Goal: Transaction & Acquisition: Purchase product/service

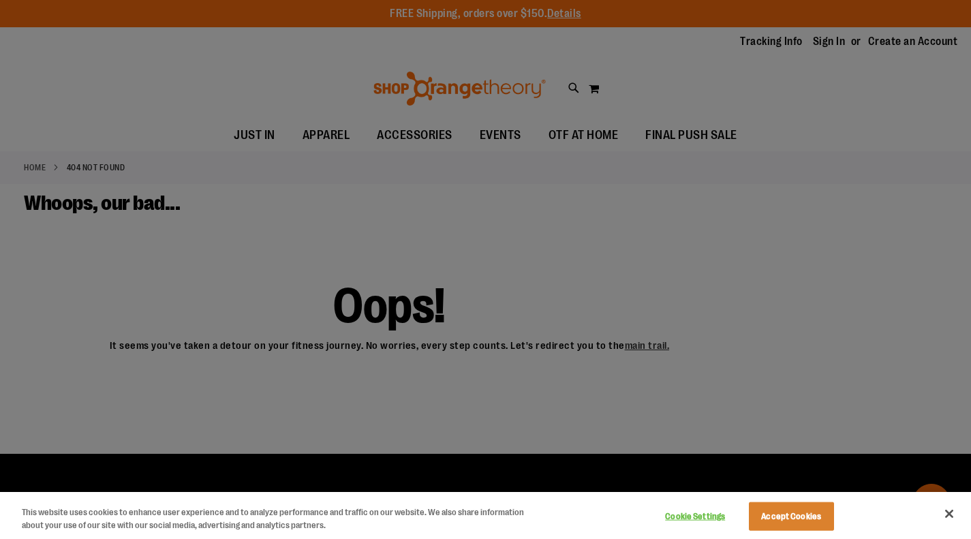
click at [631, 349] on div at bounding box center [485, 269] width 971 height 539
click at [792, 516] on button "Accept Cookies" at bounding box center [791, 516] width 85 height 29
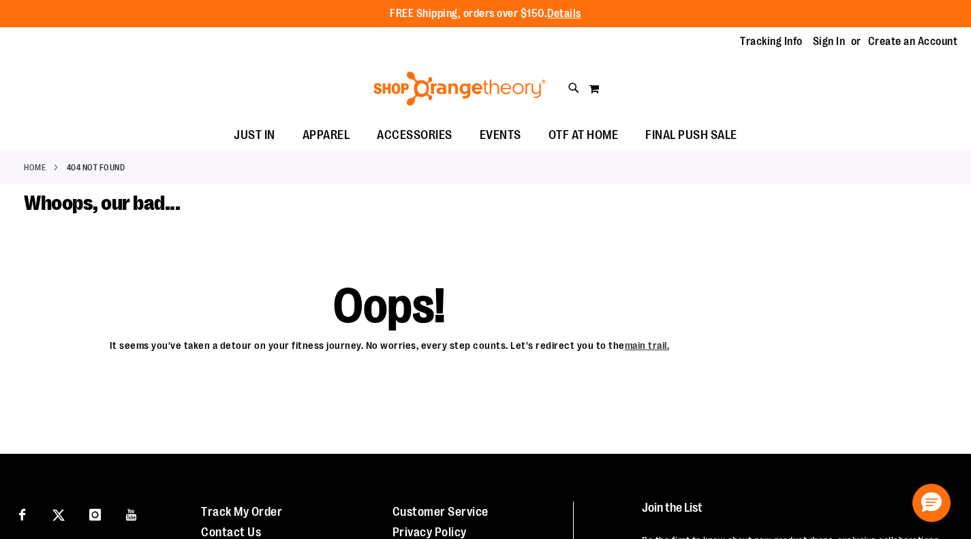
click at [625, 343] on link "main trail." at bounding box center [647, 346] width 45 height 12
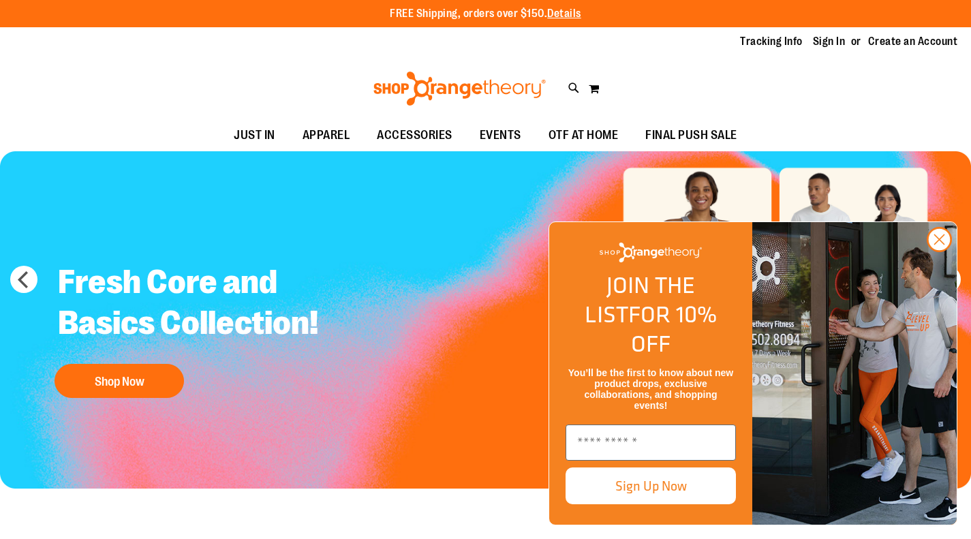
click at [943, 245] on icon "Close dialog" at bounding box center [939, 240] width 10 height 10
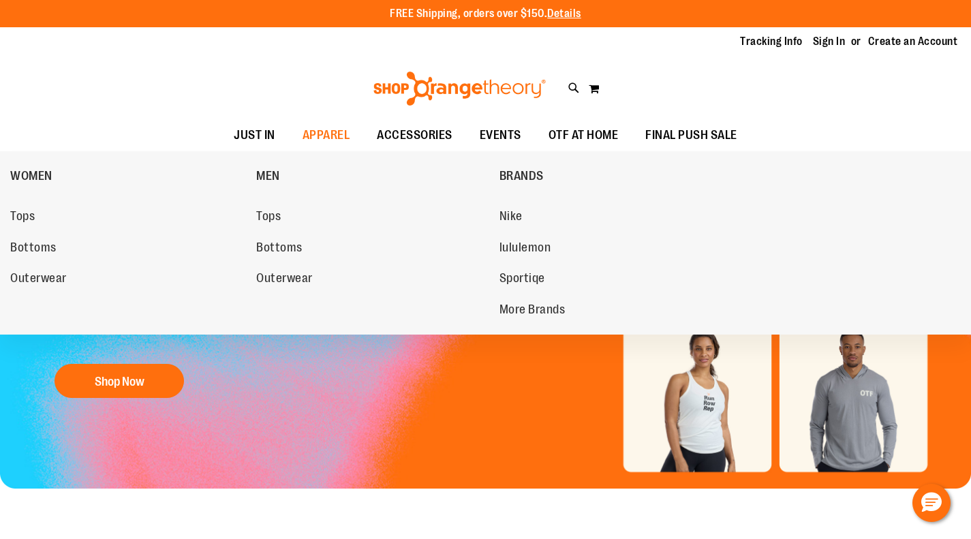
click at [22, 221] on span "Tops" at bounding box center [22, 217] width 25 height 17
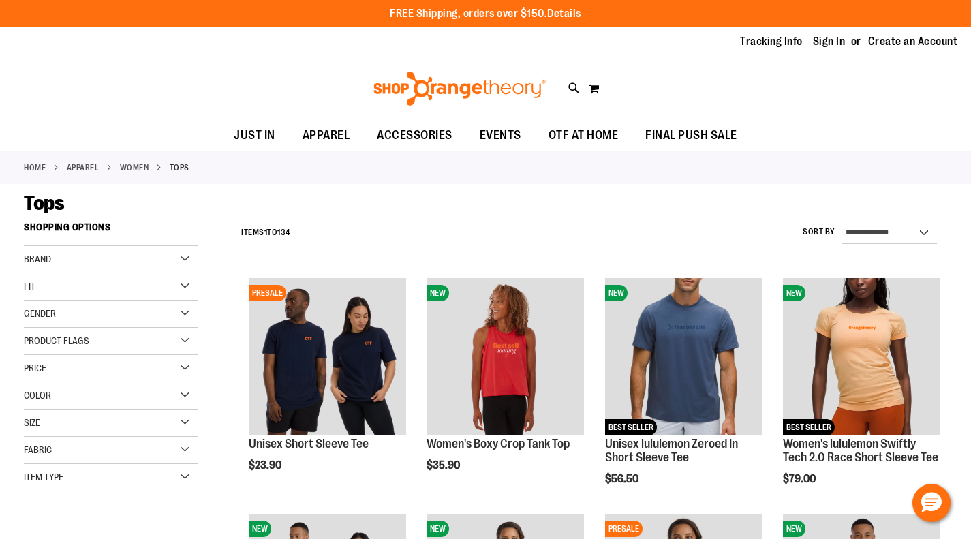
click at [830, 41] on link "Sign In" at bounding box center [829, 41] width 33 height 15
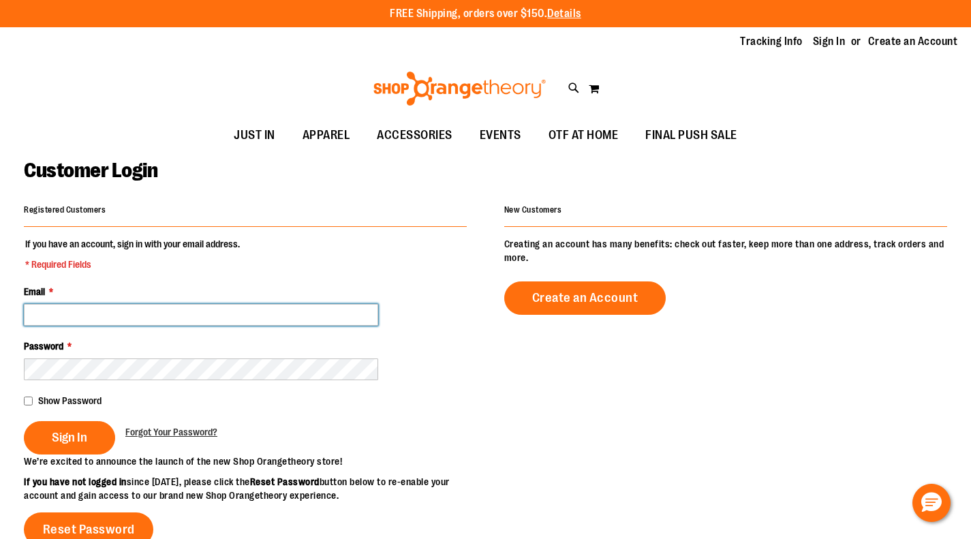
click at [112, 312] on input "Email *" at bounding box center [201, 315] width 354 height 22
type input "**********"
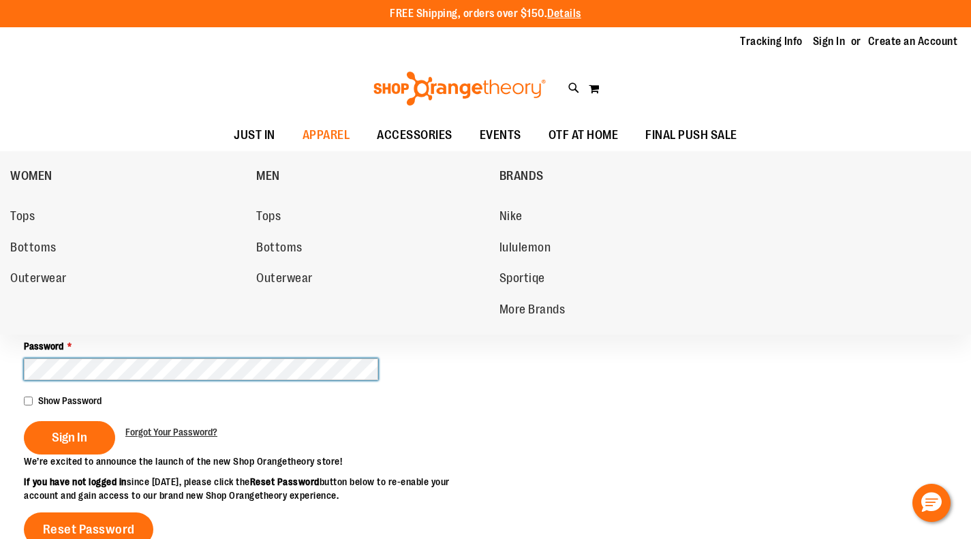
click at [513, 255] on span "lululemon" at bounding box center [525, 248] width 52 height 17
